Goal: Information Seeking & Learning: Learn about a topic

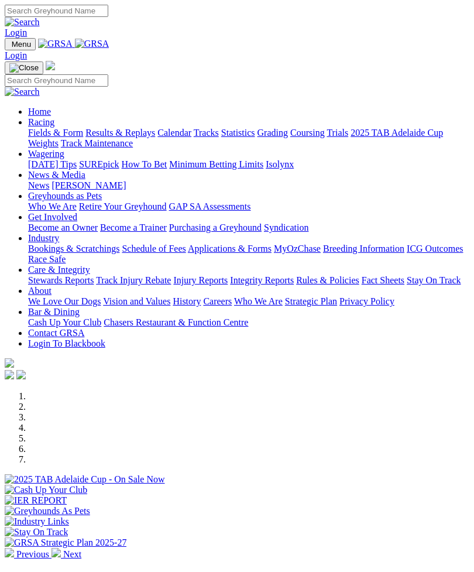
click at [54, 121] on link "Racing" at bounding box center [41, 122] width 26 height 10
click at [129, 138] on link "Results & Replays" at bounding box center [120, 133] width 70 height 10
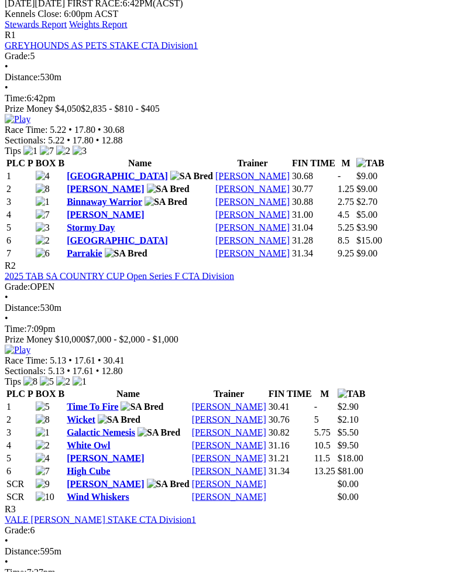
scroll to position [577, 0]
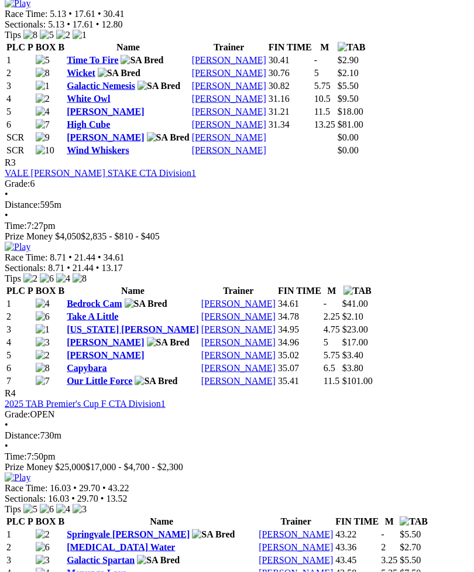
scroll to position [954, 0]
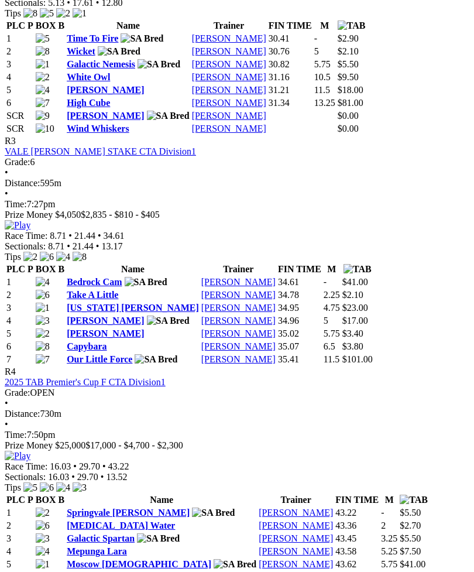
click at [118, 507] on link "Springvale Bray" at bounding box center [128, 512] width 123 height 10
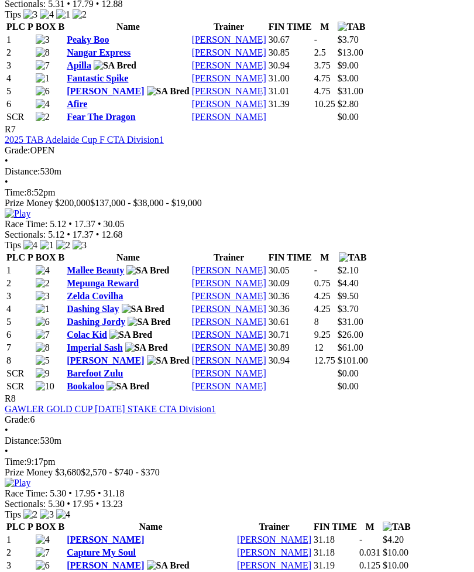
scroll to position [2000, 0]
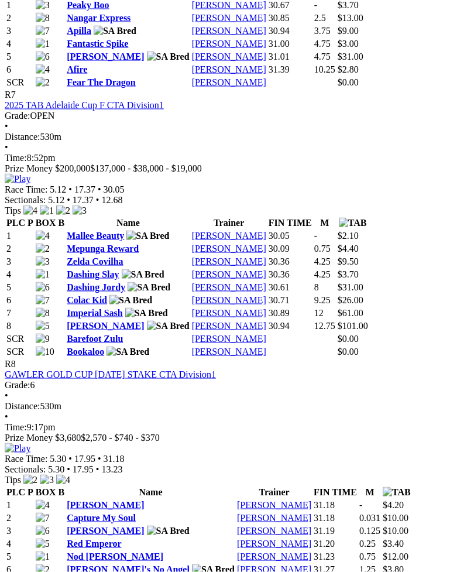
click at [112, 229] on th "Name" at bounding box center [128, 223] width 124 height 12
click at [116, 241] on link "Mallee Beauty" at bounding box center [95, 236] width 57 height 10
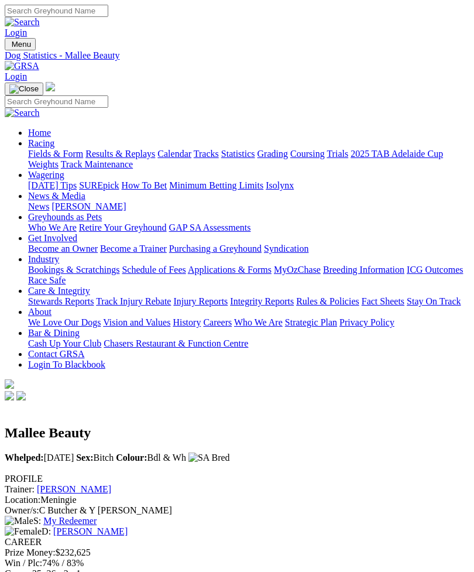
click at [59, 516] on link "My Redeemer" at bounding box center [69, 521] width 53 height 10
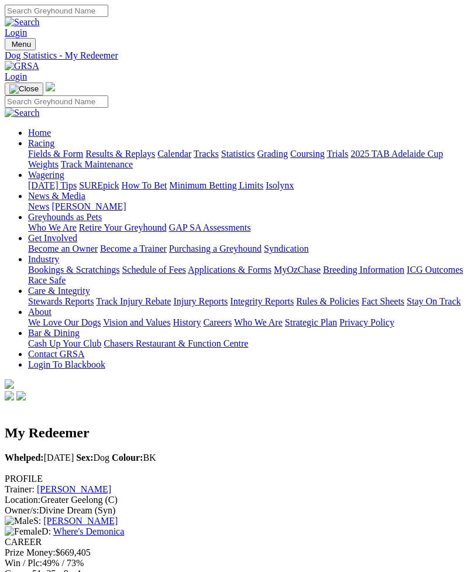
click at [61, 516] on div "S: [PERSON_NAME]" at bounding box center [237, 521] width 465 height 11
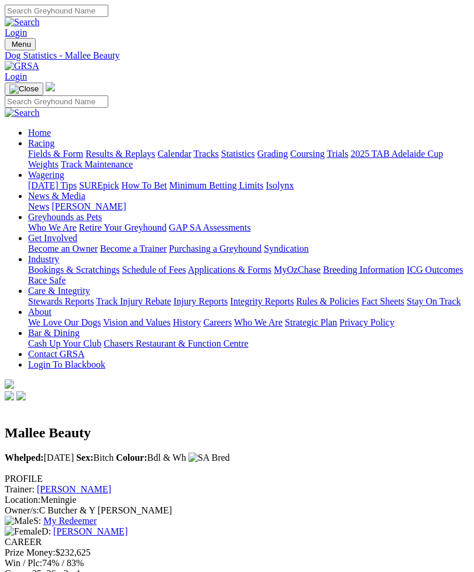
click at [128, 526] on link "[PERSON_NAME]" at bounding box center [90, 531] width 74 height 10
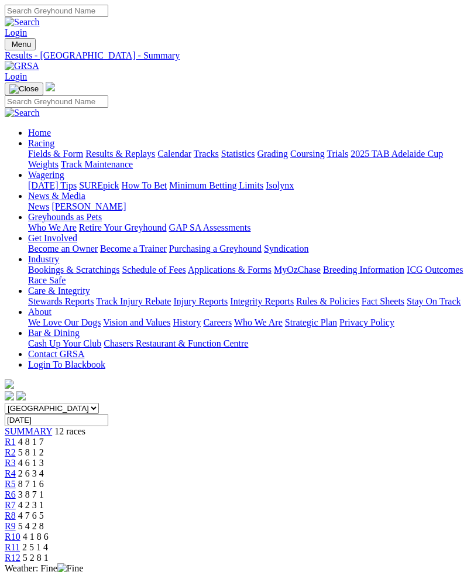
scroll to position [2038, 0]
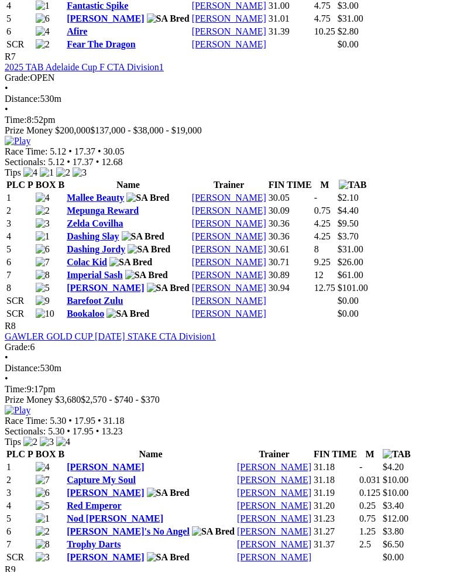
click at [30, 146] on img at bounding box center [18, 141] width 26 height 11
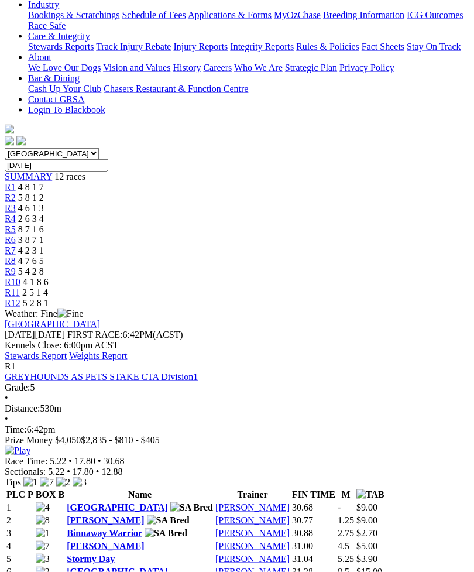
scroll to position [0, 0]
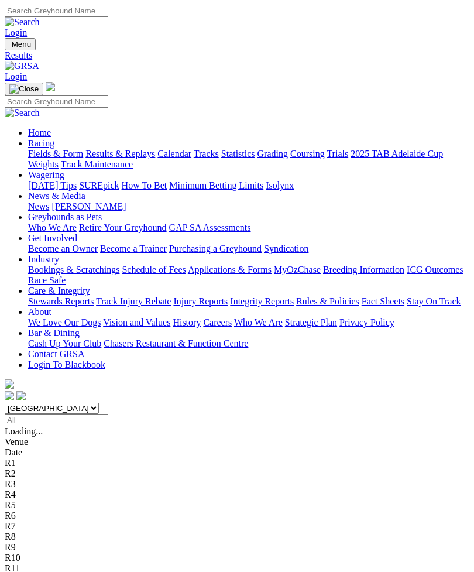
click at [99, 403] on select "South Australia New South Wales Northern Territory Queensland Tasmania Victoria…" at bounding box center [52, 408] width 94 height 11
select select "NSW"
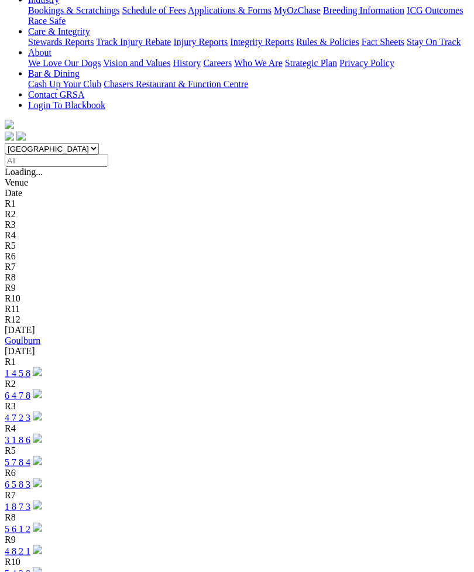
scroll to position [269, 0]
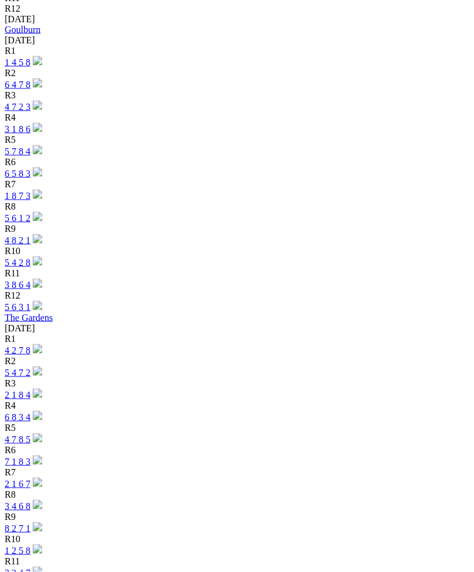
scroll to position [587, 0]
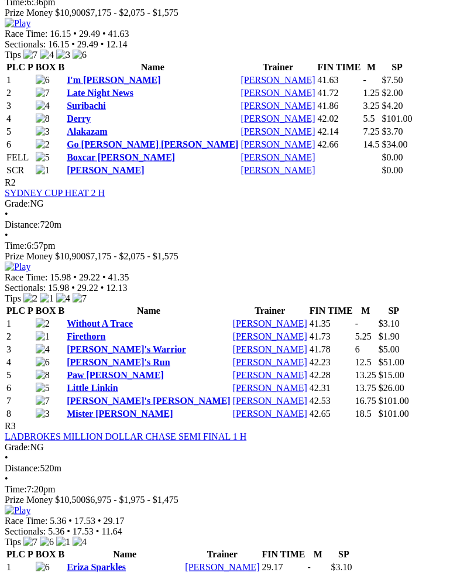
scroll to position [644, 0]
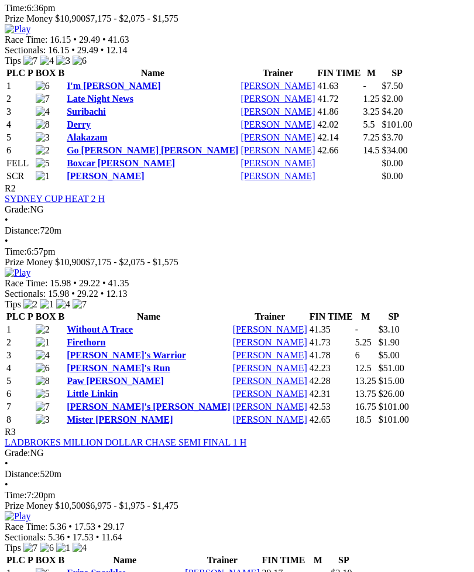
click at [109, 568] on link "Eriza Sparkles" at bounding box center [96, 573] width 59 height 10
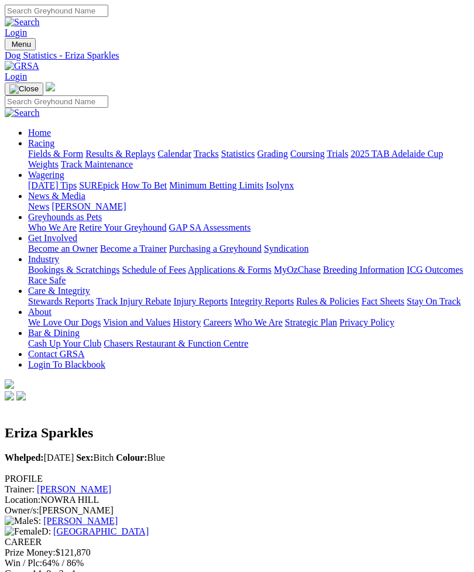
click at [149, 526] on link "Gramercy Park" at bounding box center [100, 531] width 95 height 10
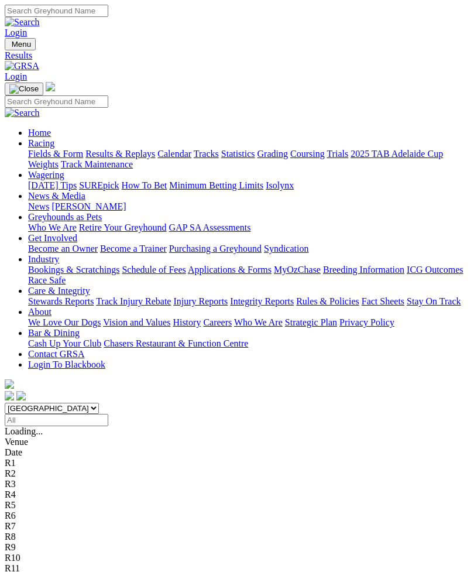
click at [99, 403] on select "[GEOGRAPHIC_DATA] [GEOGRAPHIC_DATA] [GEOGRAPHIC_DATA] [GEOGRAPHIC_DATA] [GEOGRA…" at bounding box center [52, 408] width 94 height 11
select select "QLD"
click at [99, 403] on select "[GEOGRAPHIC_DATA] [GEOGRAPHIC_DATA] [GEOGRAPHIC_DATA] [GEOGRAPHIC_DATA] [GEOGRA…" at bounding box center [52, 408] width 94 height 11
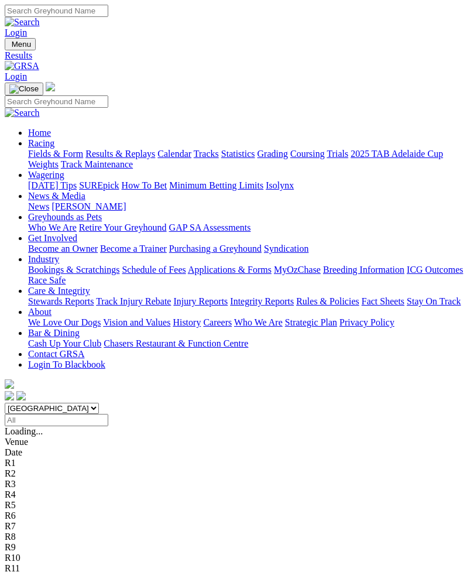
select select "VIC"
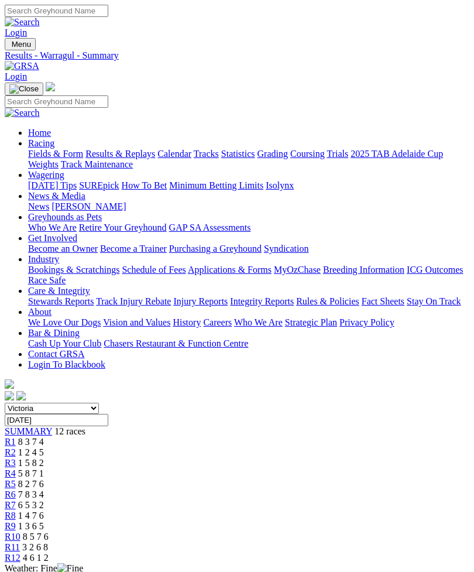
click at [108, 414] on input "Friday, 10 Oct 2025" at bounding box center [57, 420] width 104 height 12
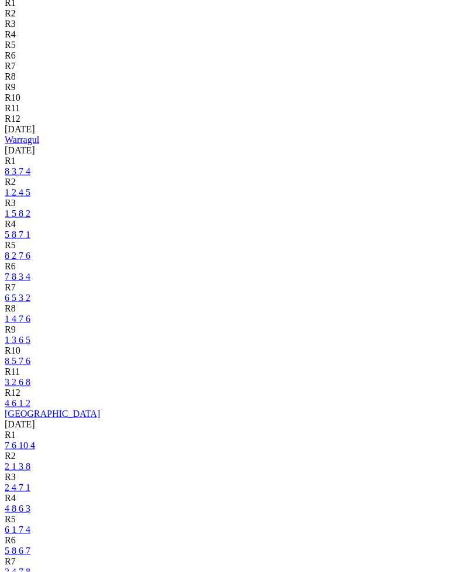
scroll to position [461, 0]
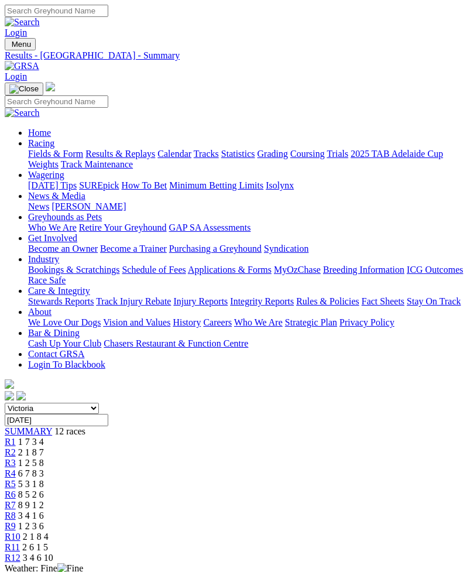
click at [108, 414] on input "Friday, 10 Oct 2025" at bounding box center [57, 420] width 104 height 12
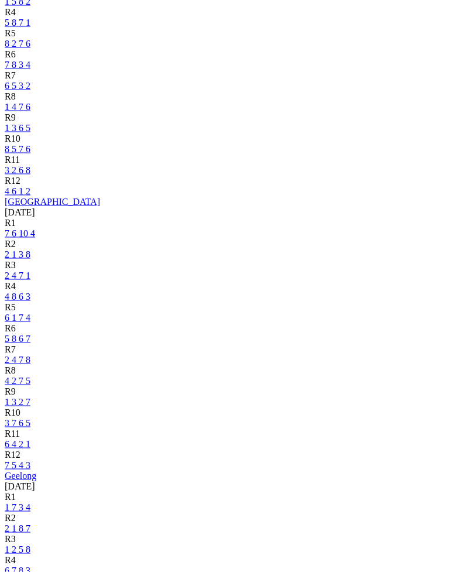
scroll to position [684, 0]
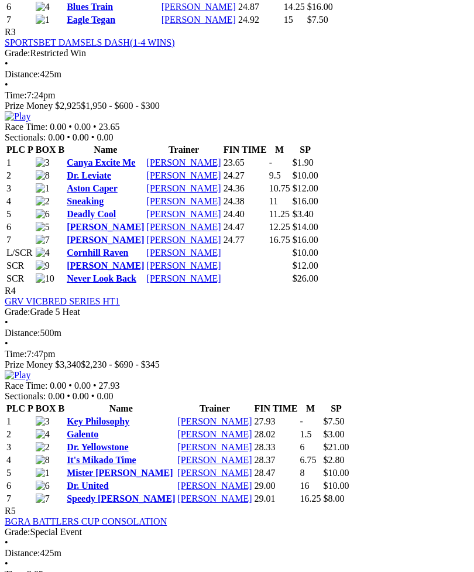
scroll to position [1057, 0]
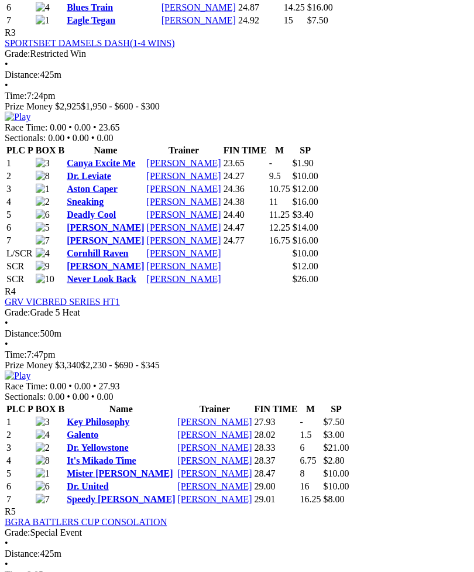
click at [112, 417] on link "Key Philosophy" at bounding box center [98, 422] width 63 height 10
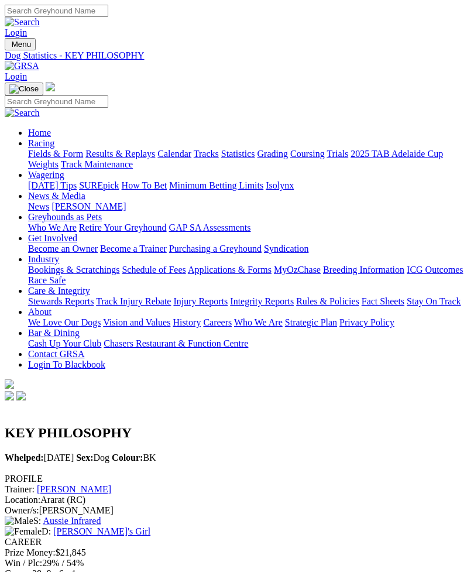
click at [150, 526] on link "Frank's Girl" at bounding box center [101, 531] width 97 height 10
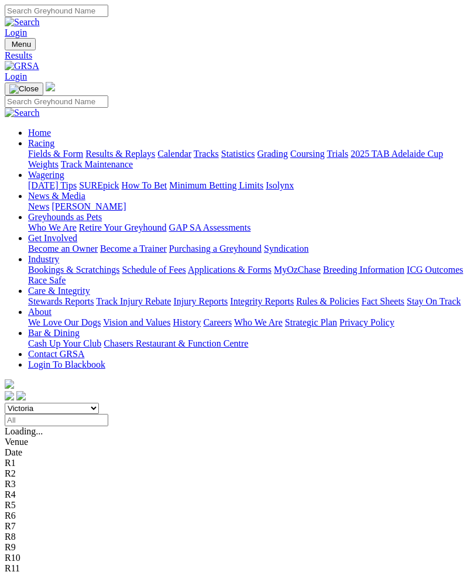
click at [99, 403] on select "South Australia New South Wales Northern Territory Queensland Tasmania Victoria…" at bounding box center [52, 408] width 94 height 11
select select "WA"
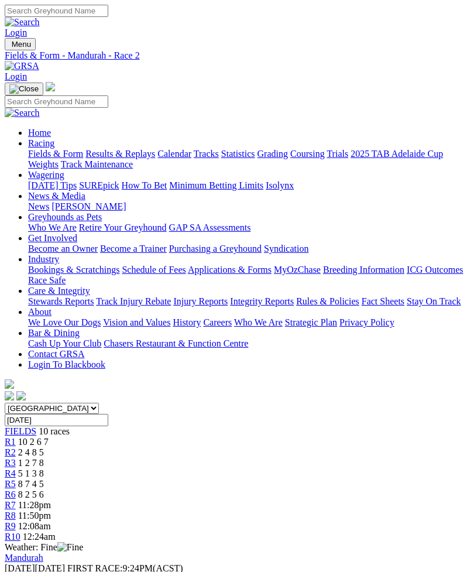
click at [16, 458] on span "R3" at bounding box center [10, 463] width 11 height 10
click at [16, 468] on span "R4" at bounding box center [10, 473] width 11 height 10
click at [16, 479] on span "R5" at bounding box center [10, 484] width 11 height 10
click at [16, 489] on span "R6" at bounding box center [10, 494] width 11 height 10
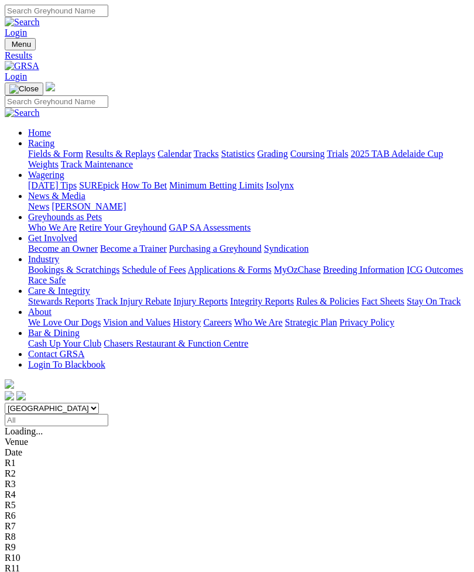
click at [99, 403] on select "[GEOGRAPHIC_DATA] [GEOGRAPHIC_DATA] [GEOGRAPHIC_DATA] [GEOGRAPHIC_DATA] [GEOGRA…" at bounding box center [52, 408] width 94 height 11
select select "SA"
